Goal: Transaction & Acquisition: Purchase product/service

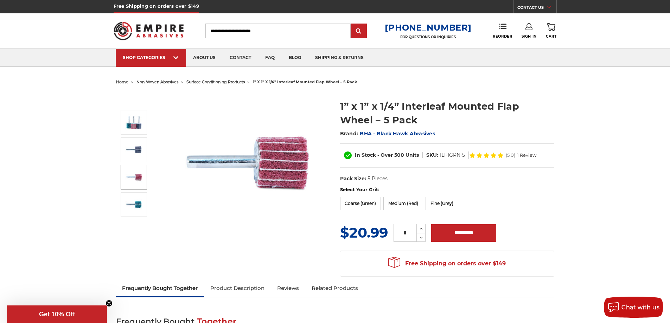
click at [137, 178] on img at bounding box center [134, 177] width 18 height 18
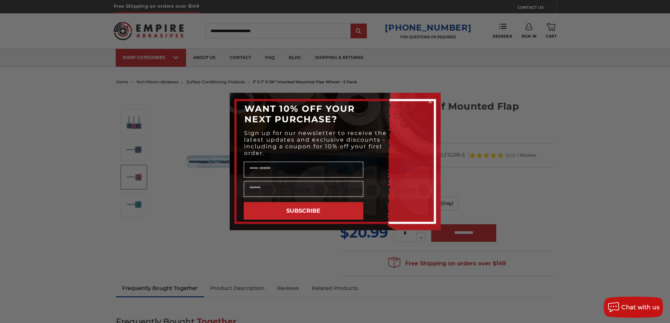
click at [431, 100] on circle "Close dialog" at bounding box center [430, 101] width 7 height 7
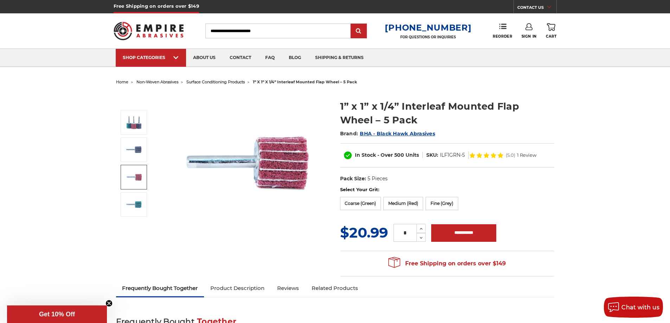
click at [141, 172] on img at bounding box center [134, 177] width 18 height 18
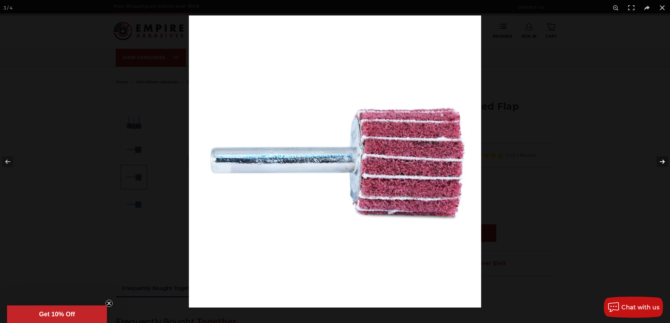
click at [662, 162] on button at bounding box center [657, 161] width 25 height 35
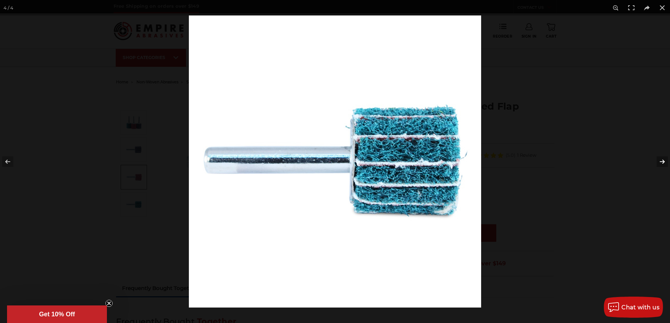
click at [661, 162] on button at bounding box center [657, 161] width 25 height 35
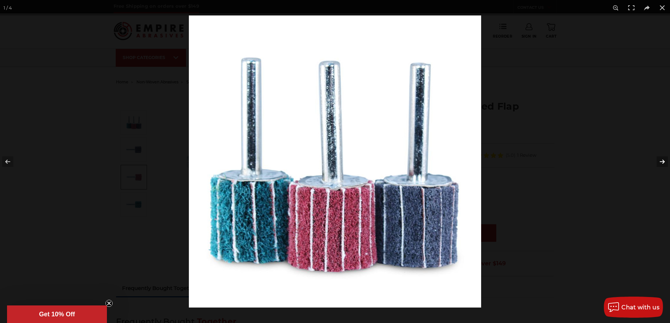
click at [661, 162] on button at bounding box center [657, 161] width 25 height 35
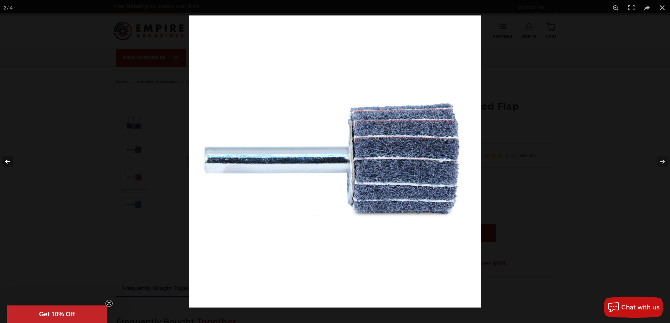
click at [6, 165] on button at bounding box center [12, 161] width 25 height 35
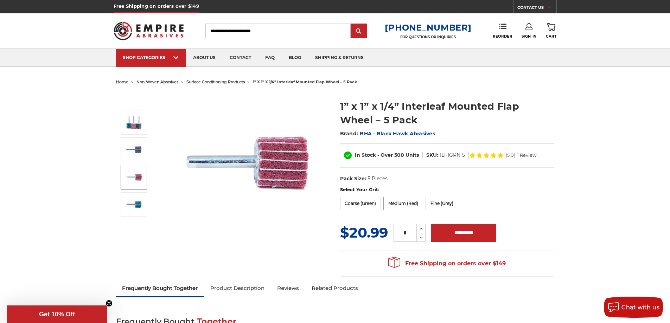
click at [405, 204] on label "Medium (Red)" at bounding box center [403, 203] width 40 height 13
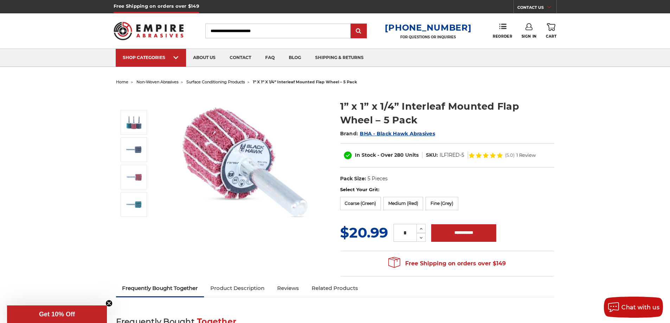
click at [206, 152] on img at bounding box center [246, 162] width 141 height 141
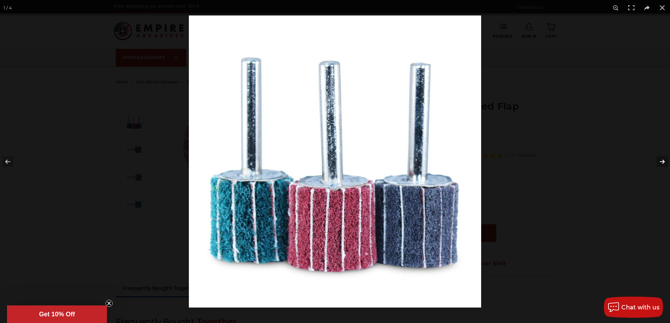
click at [662, 159] on button at bounding box center [657, 161] width 25 height 35
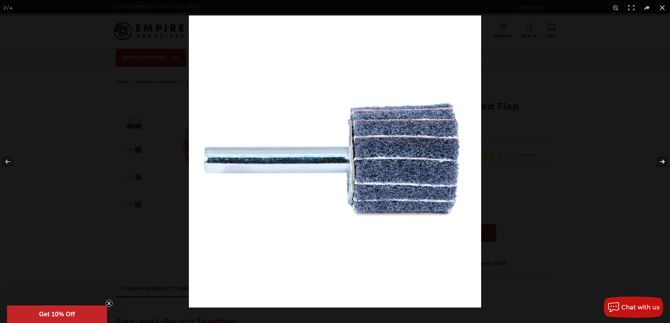
click at [662, 159] on button at bounding box center [657, 161] width 25 height 35
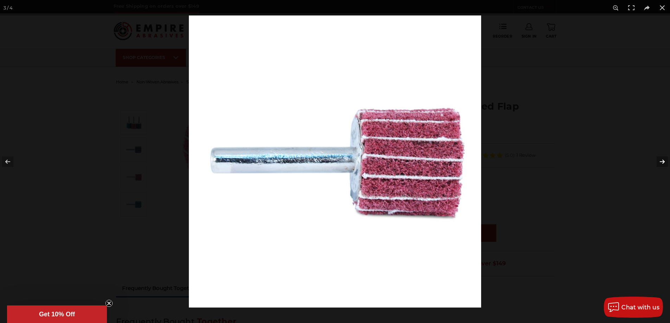
click at [662, 159] on button at bounding box center [657, 161] width 25 height 35
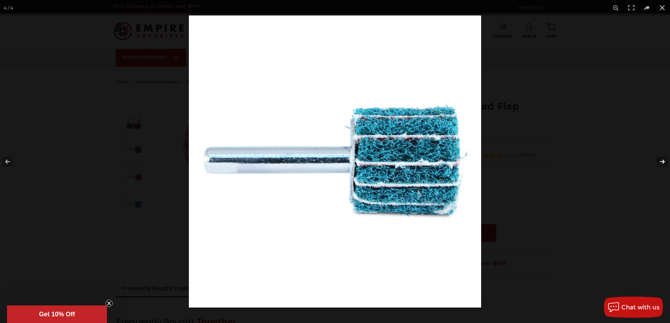
click at [662, 159] on button at bounding box center [657, 161] width 25 height 35
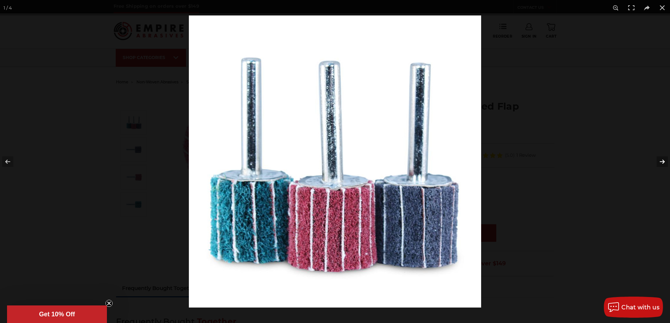
click at [662, 159] on button at bounding box center [657, 161] width 25 height 35
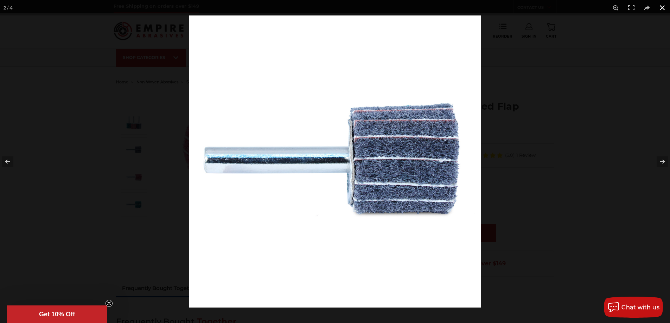
click at [661, 7] on button at bounding box center [661, 7] width 15 height 15
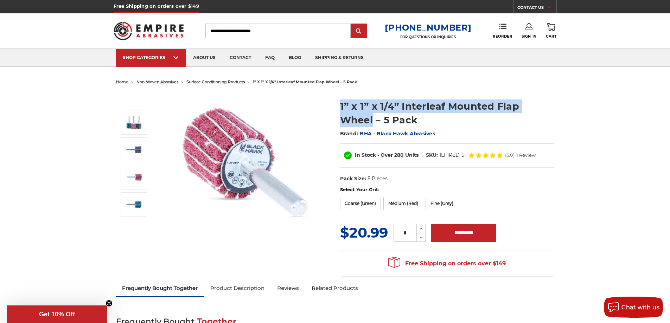
drag, startPoint x: 333, startPoint y: 103, endPoint x: 556, endPoint y: 102, distance: 223.7
click at [556, 102] on div "1” x 1” x 1/4” Interleaf Mounted Flap Wheel – 5 Pack Brand: BHA - Black Hawk Ab…" at bounding box center [335, 183] width 448 height 193
copy div "1” x 1” x 1/4” Interleaf Mounted Flap Wheel"
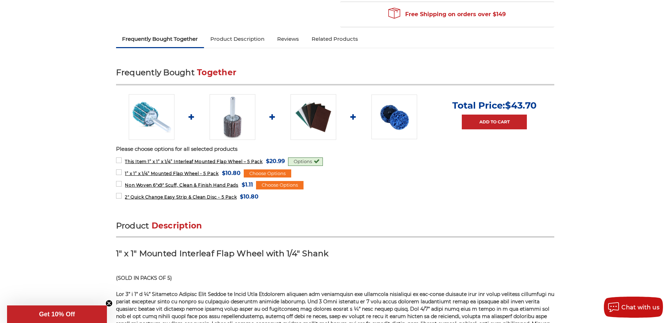
scroll to position [244, 0]
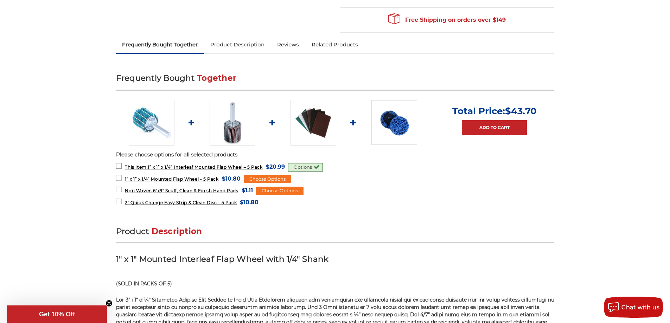
click at [218, 166] on span "This Item: 1” x 1” x 1/4” Interleaf Mounted Flap Wheel – 5 Pack" at bounding box center [194, 167] width 138 height 5
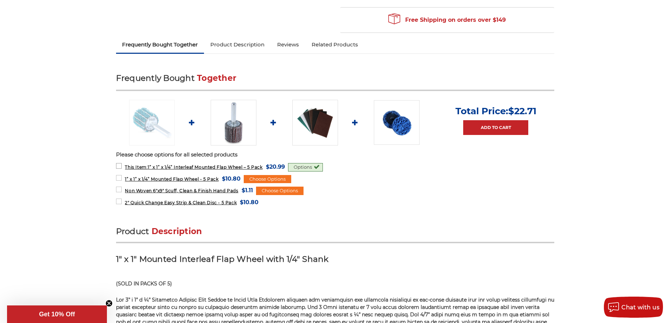
click at [218, 166] on span "This Item: 1” x 1” x 1/4” Interleaf Mounted Flap Wheel – 5 Pack" at bounding box center [194, 167] width 138 height 5
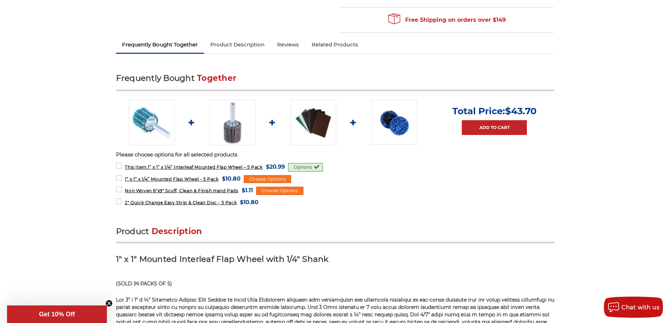
click at [311, 167] on div "Options" at bounding box center [305, 167] width 35 height 8
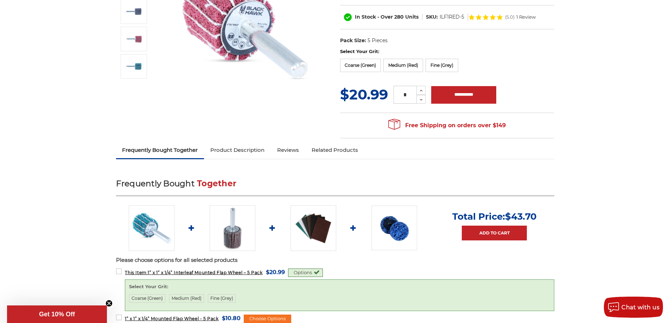
scroll to position [0, 0]
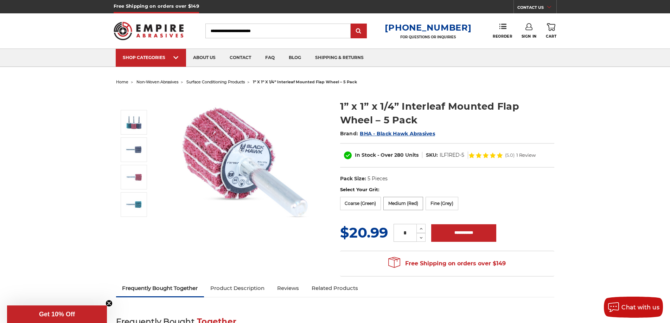
click at [400, 199] on label "Medium (Red)" at bounding box center [403, 203] width 40 height 13
click at [215, 148] on img at bounding box center [246, 162] width 141 height 141
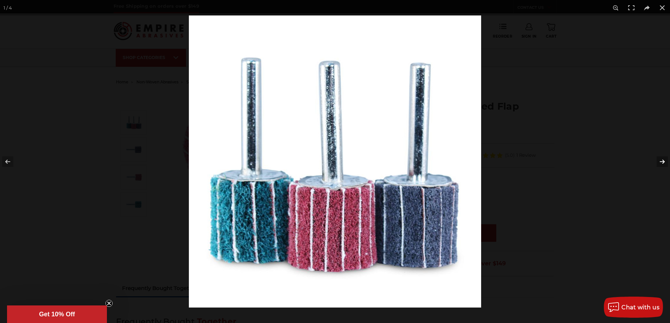
click at [662, 161] on button at bounding box center [657, 161] width 25 height 35
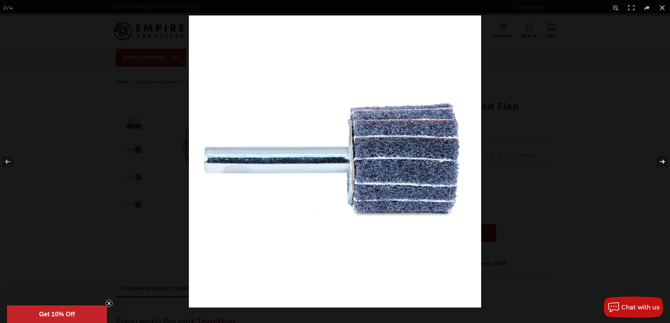
click at [661, 161] on button at bounding box center [657, 161] width 25 height 35
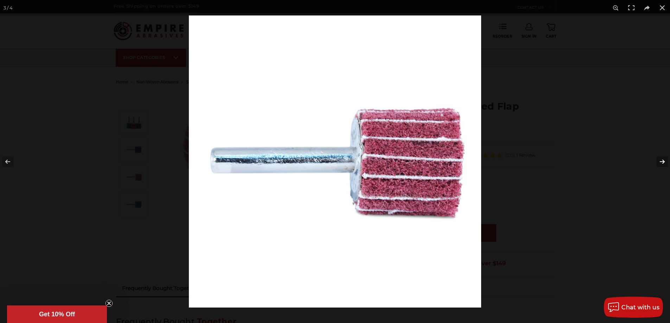
click at [661, 161] on button at bounding box center [657, 161] width 25 height 35
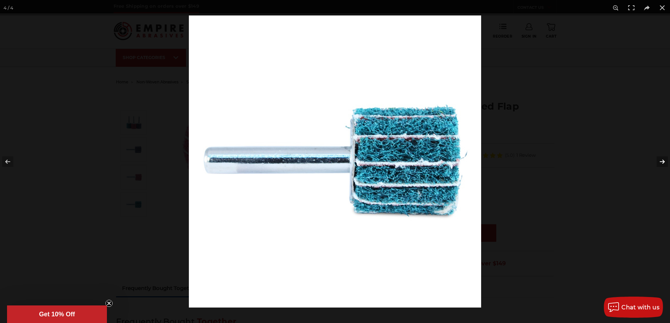
click at [661, 161] on button at bounding box center [657, 161] width 25 height 35
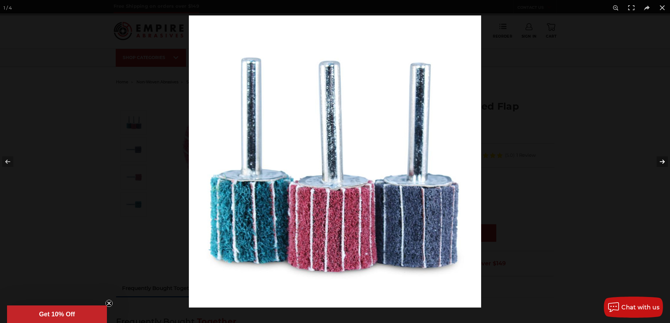
click at [661, 161] on button at bounding box center [657, 161] width 25 height 35
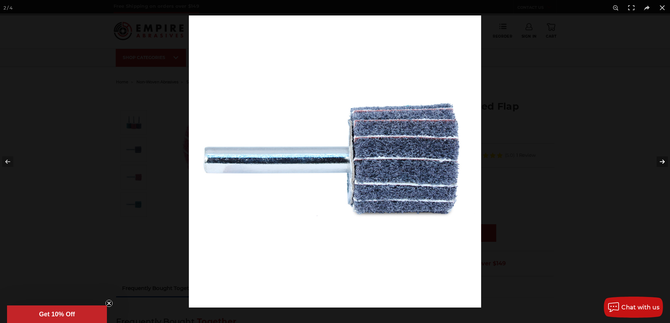
click at [661, 161] on button at bounding box center [657, 161] width 25 height 35
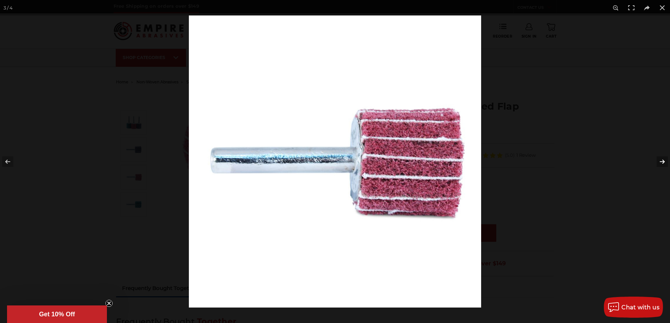
click at [661, 161] on button at bounding box center [657, 161] width 25 height 35
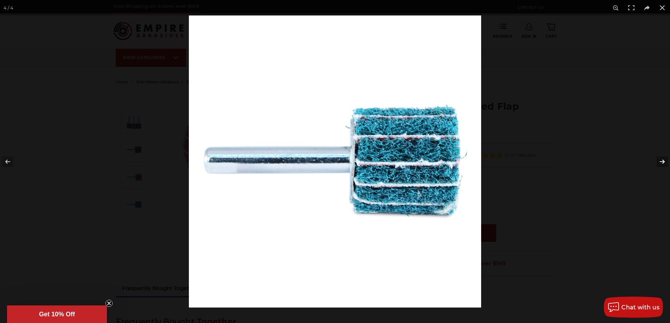
click at [661, 161] on button at bounding box center [657, 161] width 25 height 35
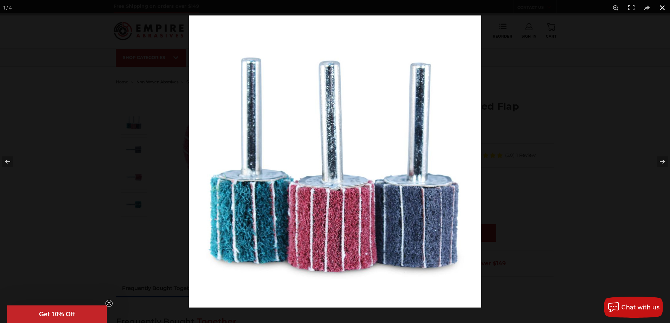
click at [664, 6] on button at bounding box center [661, 7] width 15 height 15
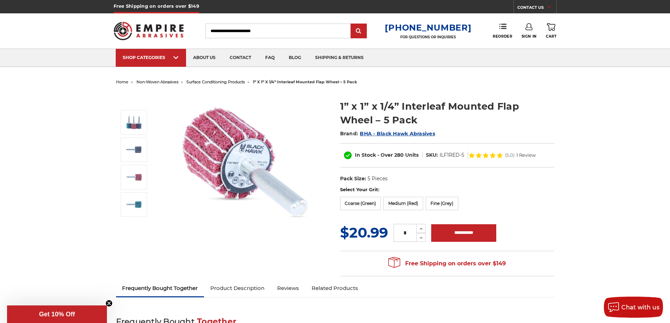
click at [203, 231] on img at bounding box center [246, 162] width 141 height 141
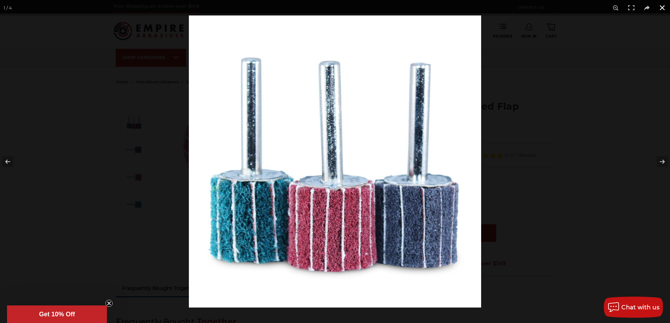
click at [662, 6] on button at bounding box center [661, 7] width 15 height 15
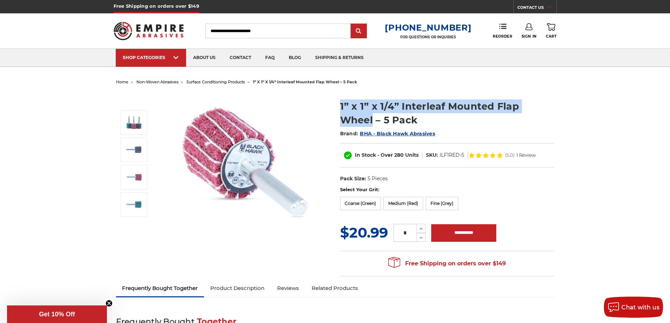
drag, startPoint x: 333, startPoint y: 103, endPoint x: 553, endPoint y: 111, distance: 220.0
click at [553, 111] on div "1” x 1” x 1/4” Interleaf Mounted Flap Wheel – 5 Pack Brand: BHA - Black Hawk Ab…" at bounding box center [335, 183] width 448 height 193
copy div "1” x 1” x 1/4” Interleaf Mounted Flap Wheel"
